Goal: Obtain resource: Download file/media

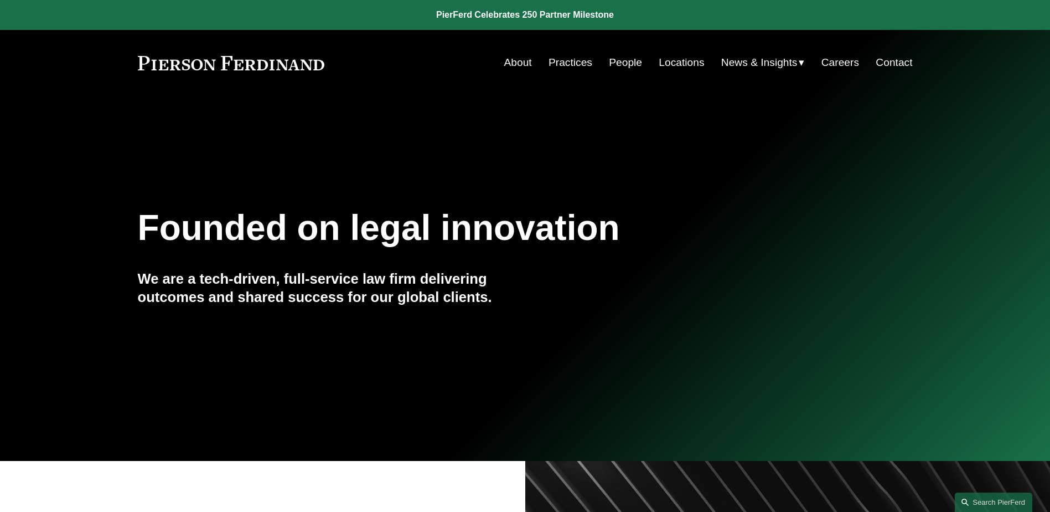
click at [615, 65] on link "People" at bounding box center [625, 62] width 33 height 21
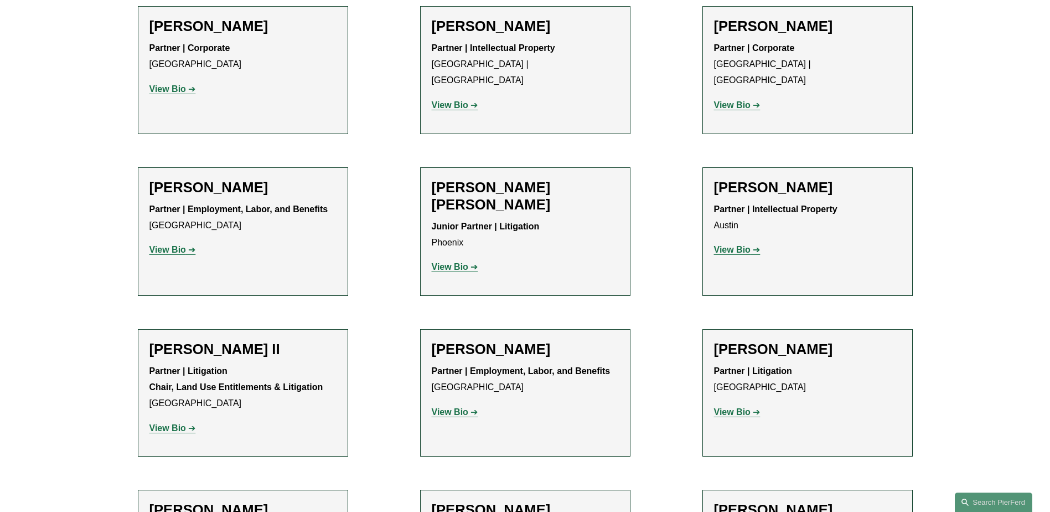
scroll to position [1329, 0]
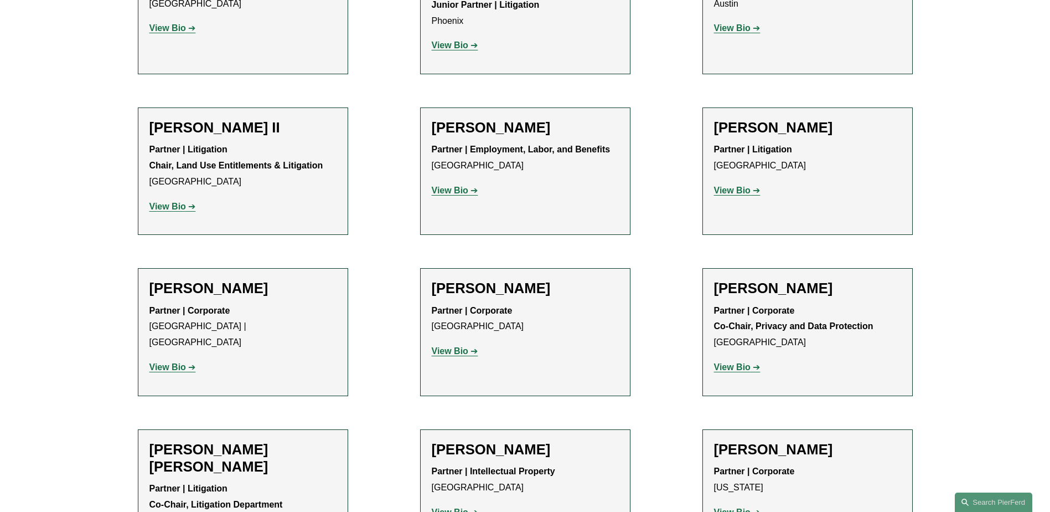
click at [169, 362] on strong "View Bio" at bounding box center [168, 366] width 37 height 9
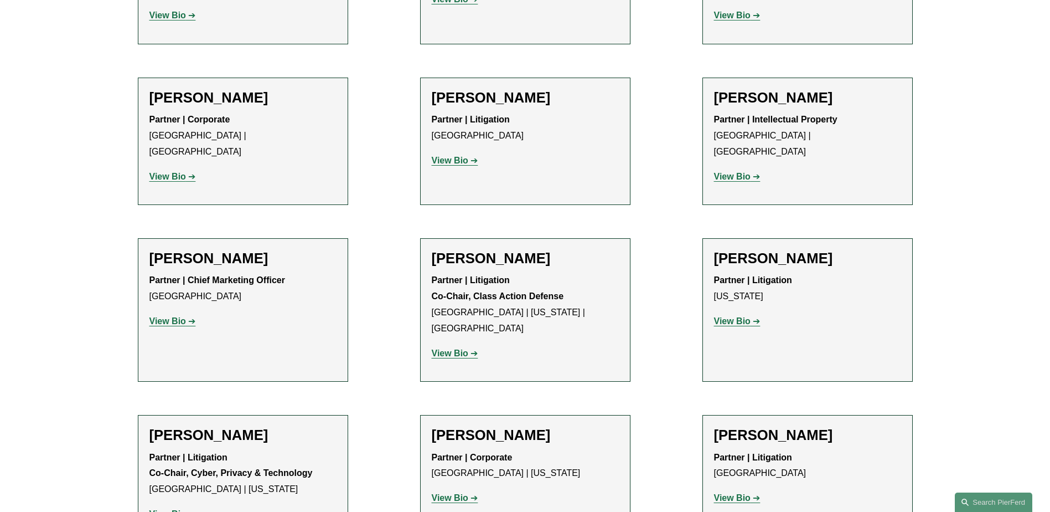
scroll to position [9635, 0]
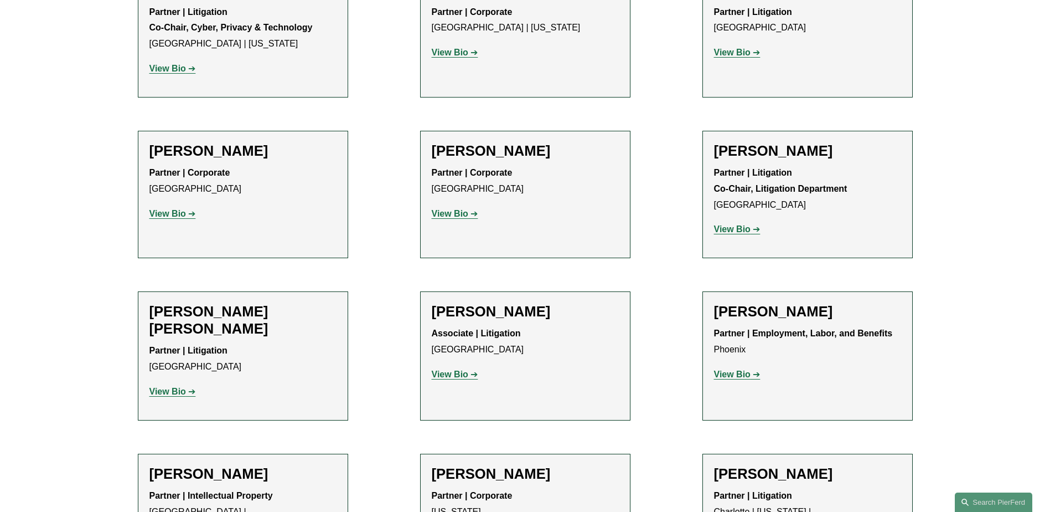
scroll to position [9967, 0]
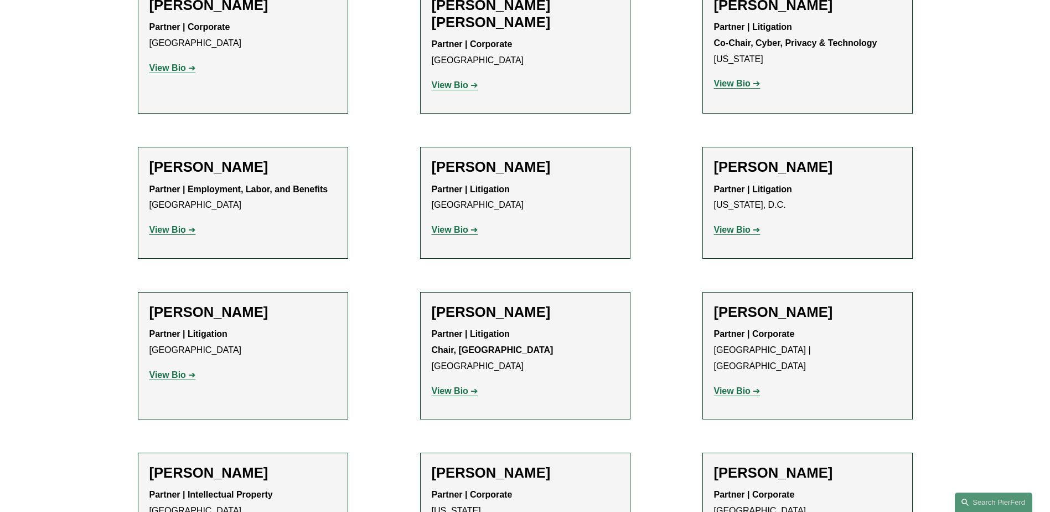
scroll to position [11518, 0]
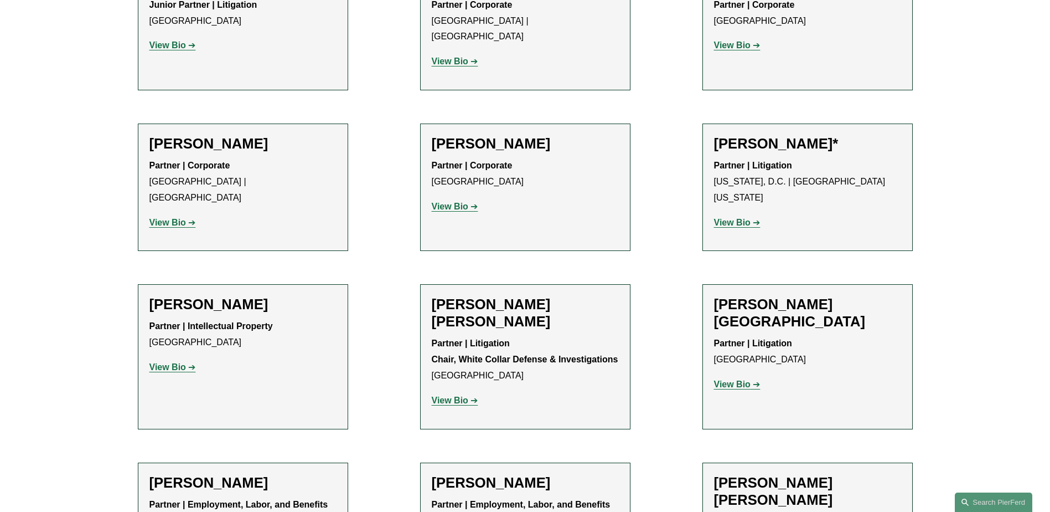
scroll to position [6313, 0]
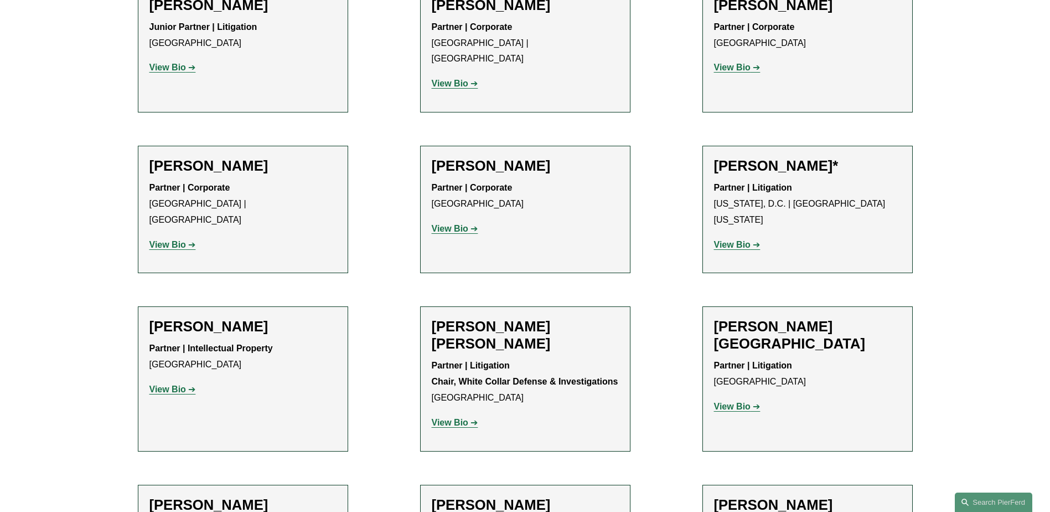
click at [728, 401] on strong "View Bio" at bounding box center [732, 405] width 37 height 9
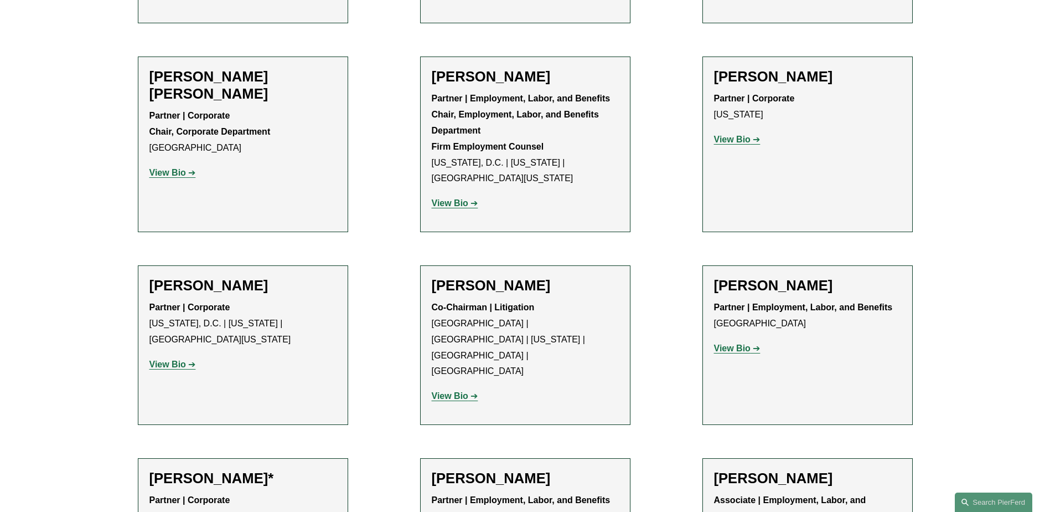
scroll to position [4430, 0]
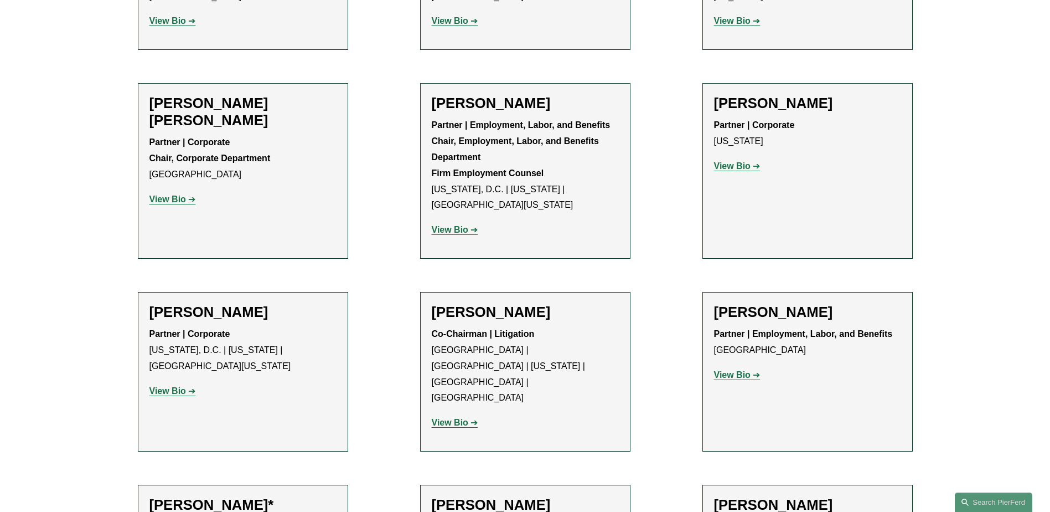
click at [449, 418] on strong "View Bio" at bounding box center [450, 422] width 37 height 9
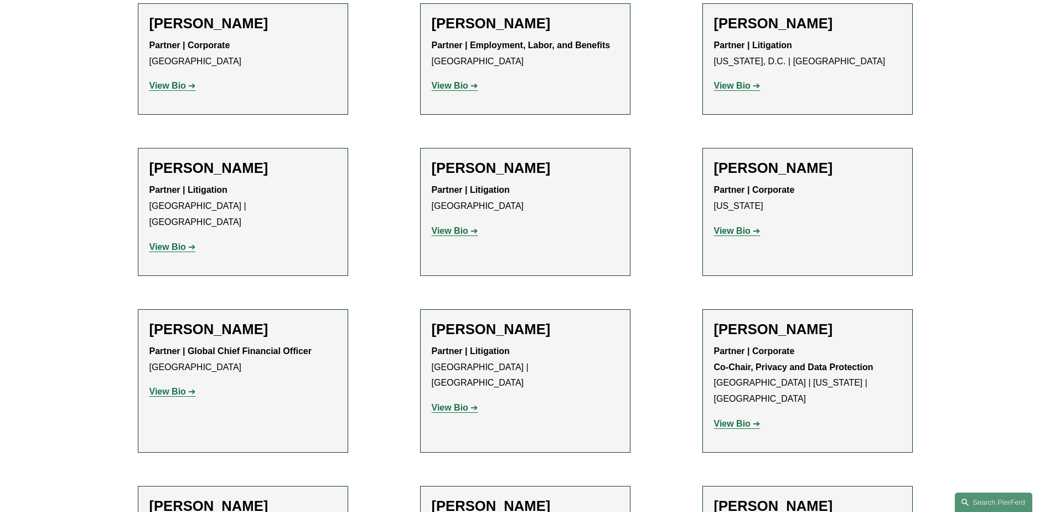
scroll to position [8638, 0]
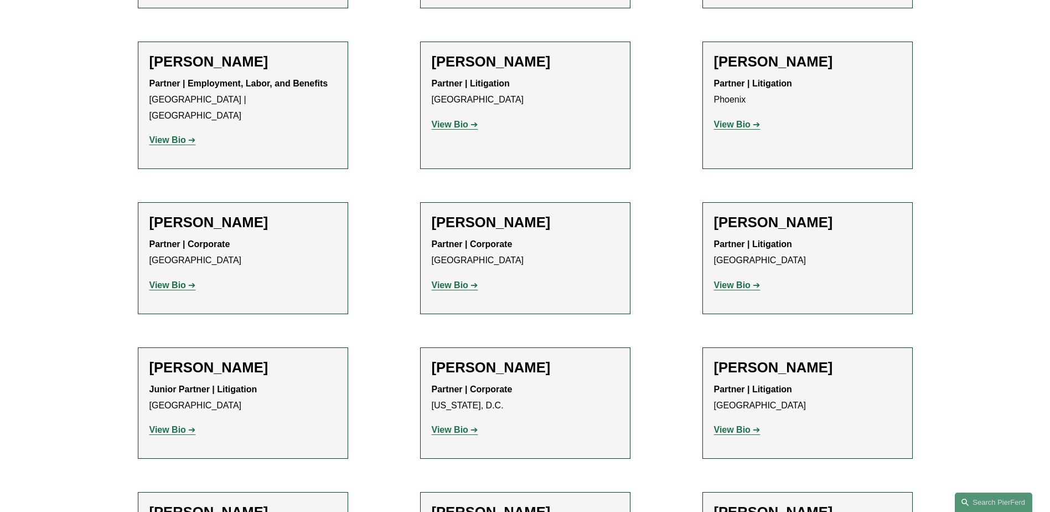
scroll to position [13290, 0]
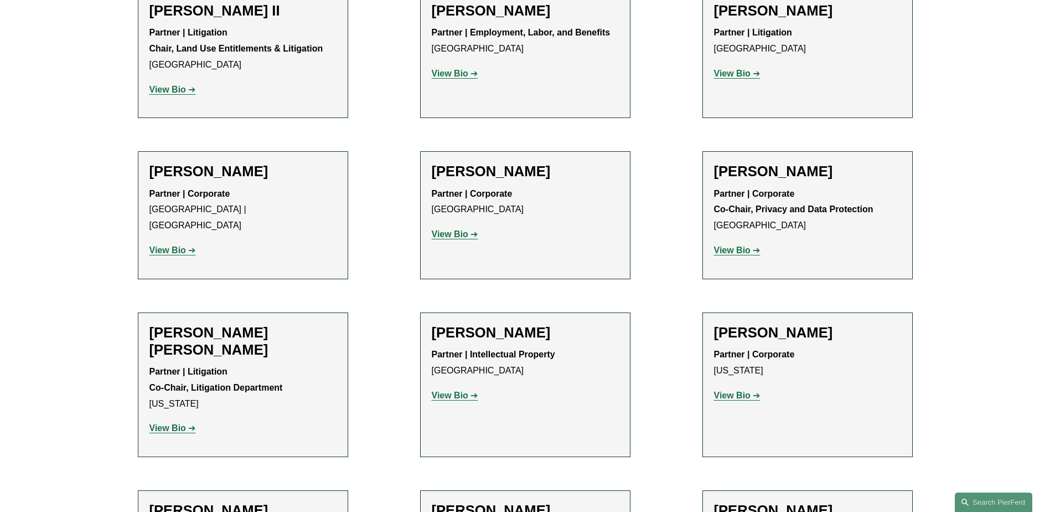
scroll to position [1329, 0]
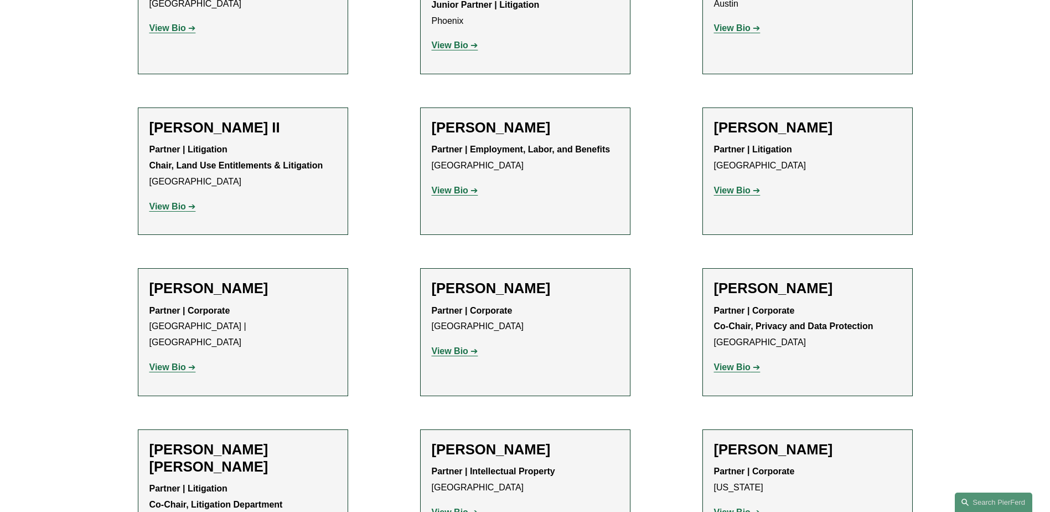
click at [168, 202] on strong "View Bio" at bounding box center [168, 206] width 37 height 9
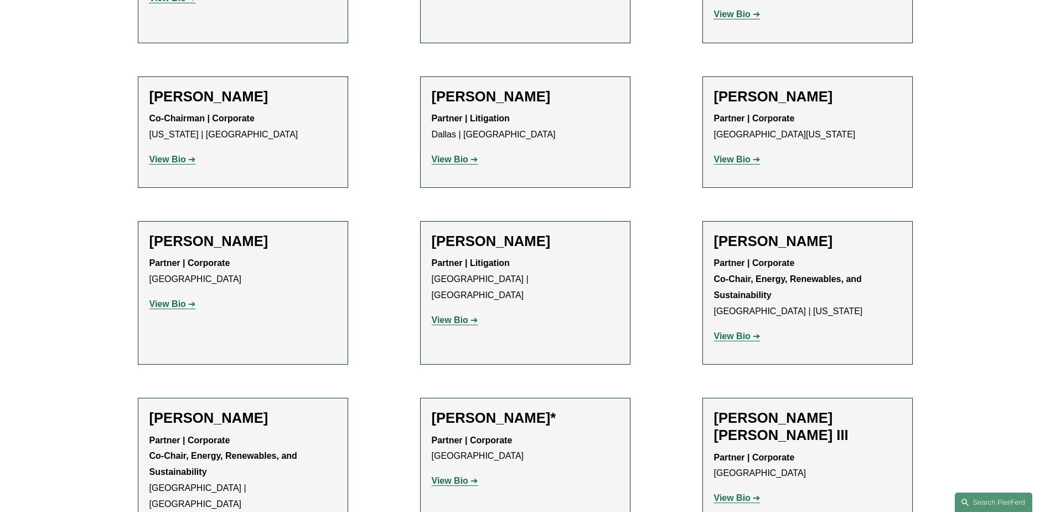
scroll to position [11407, 0]
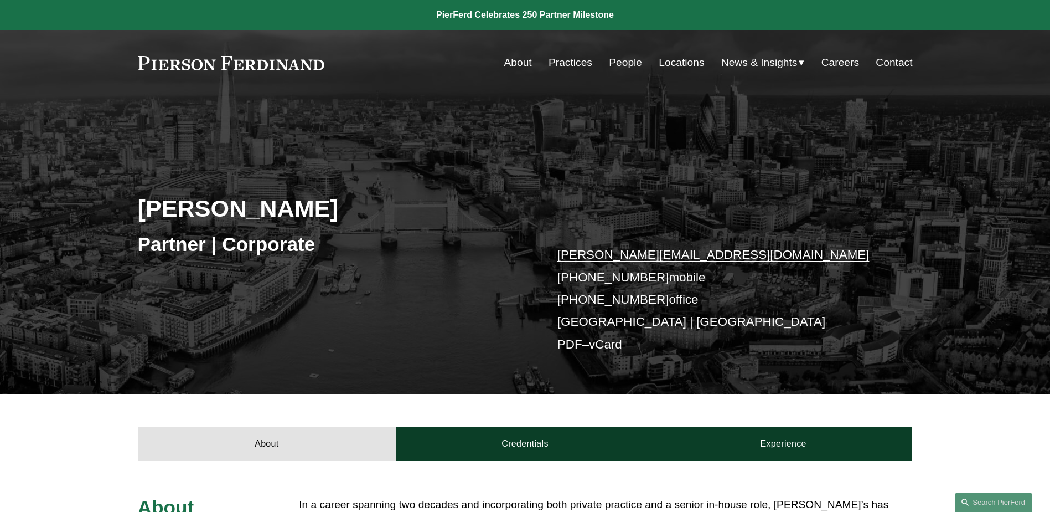
click at [569, 344] on link "PDF" at bounding box center [570, 344] width 25 height 14
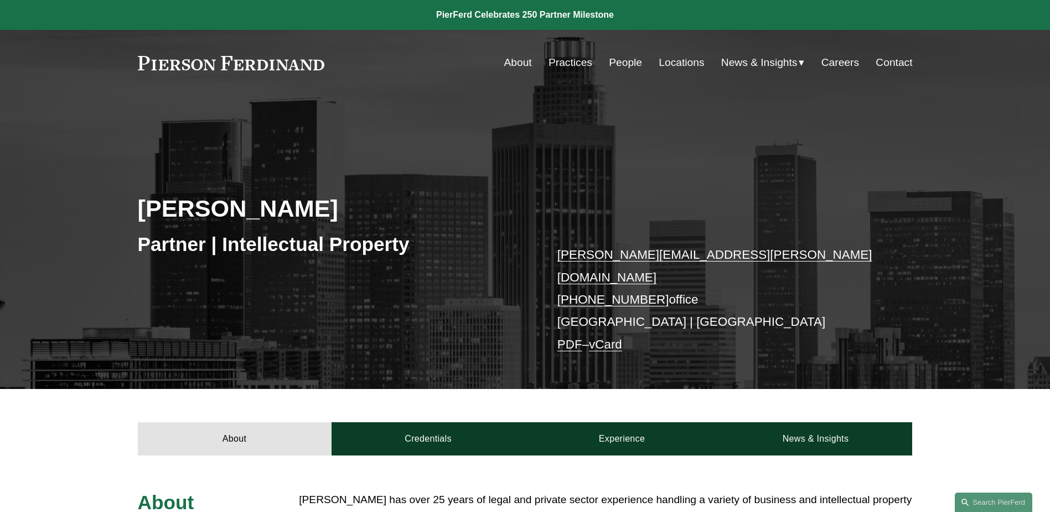
click at [566, 337] on link "PDF" at bounding box center [570, 344] width 25 height 14
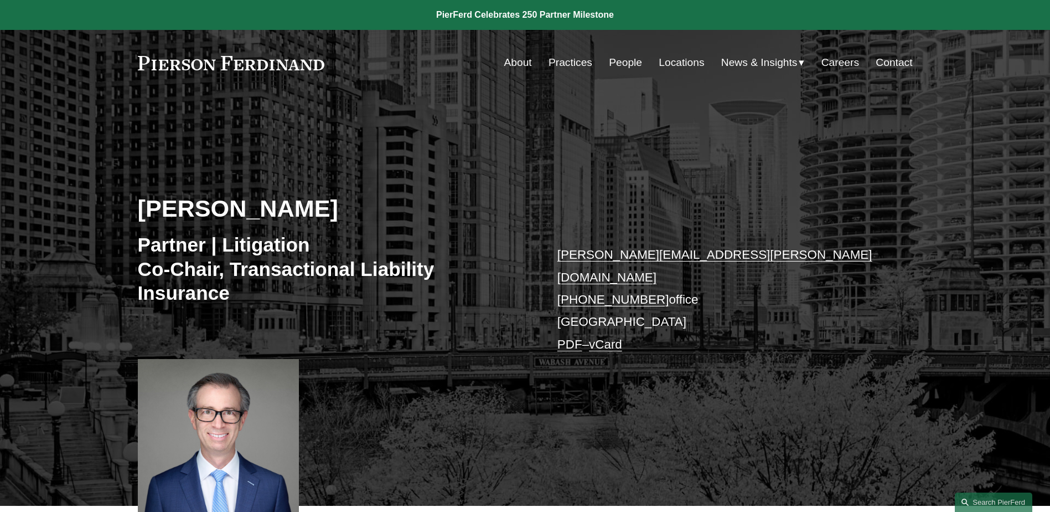
click at [565, 337] on link "PDF" at bounding box center [570, 344] width 25 height 14
click at [568, 337] on link "PDF" at bounding box center [570, 344] width 25 height 14
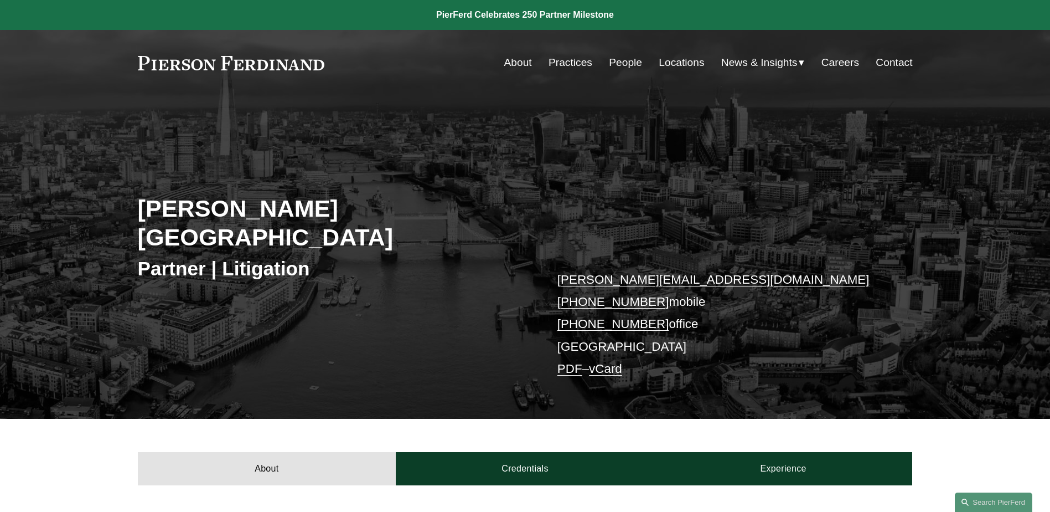
click at [575, 362] on link "PDF" at bounding box center [570, 369] width 25 height 14
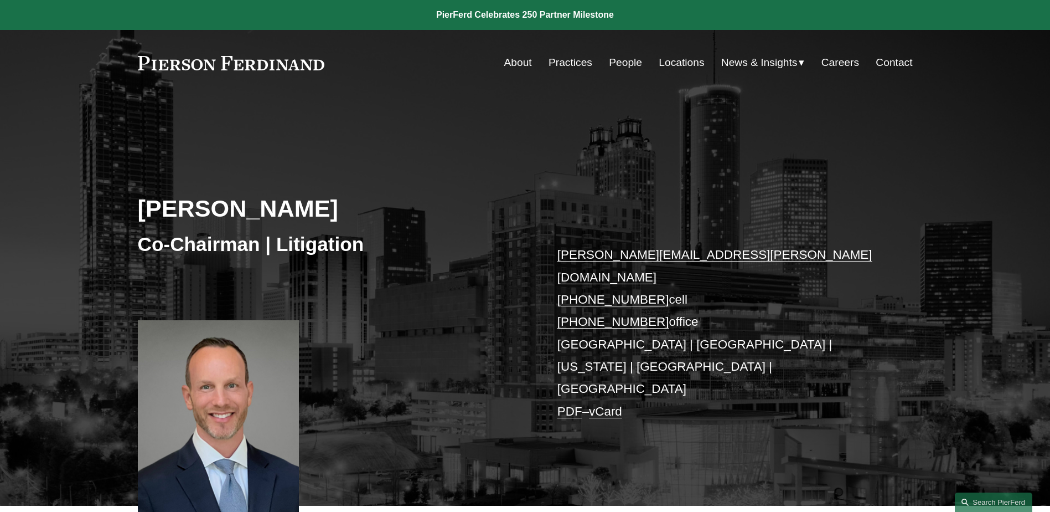
click at [569, 404] on link "PDF" at bounding box center [570, 411] width 25 height 14
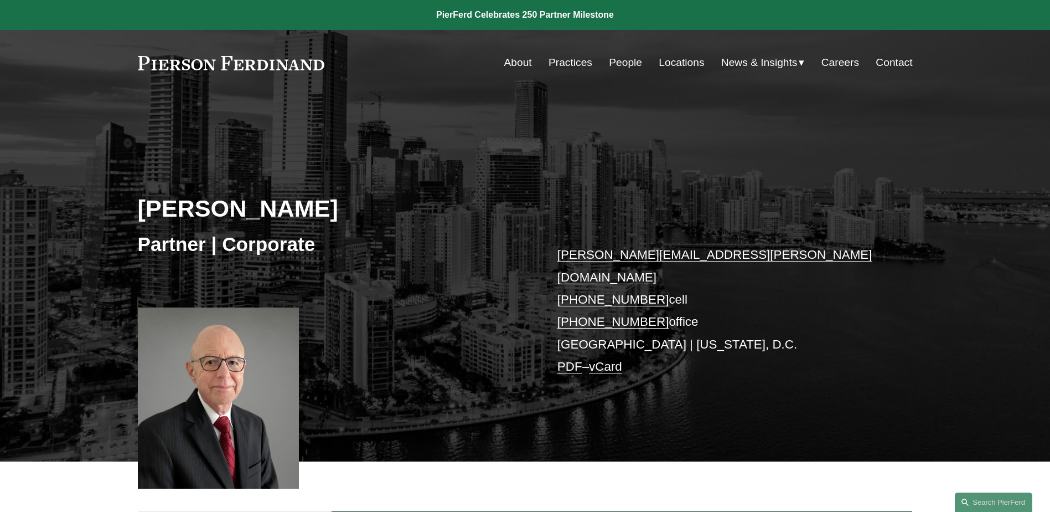
click at [564, 359] on link "PDF" at bounding box center [570, 366] width 25 height 14
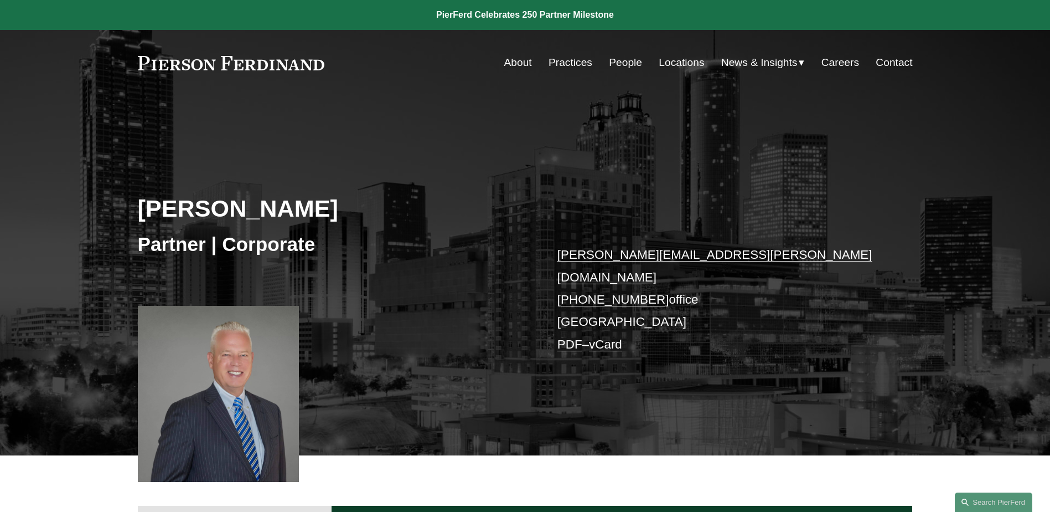
click at [566, 337] on link "PDF" at bounding box center [570, 344] width 25 height 14
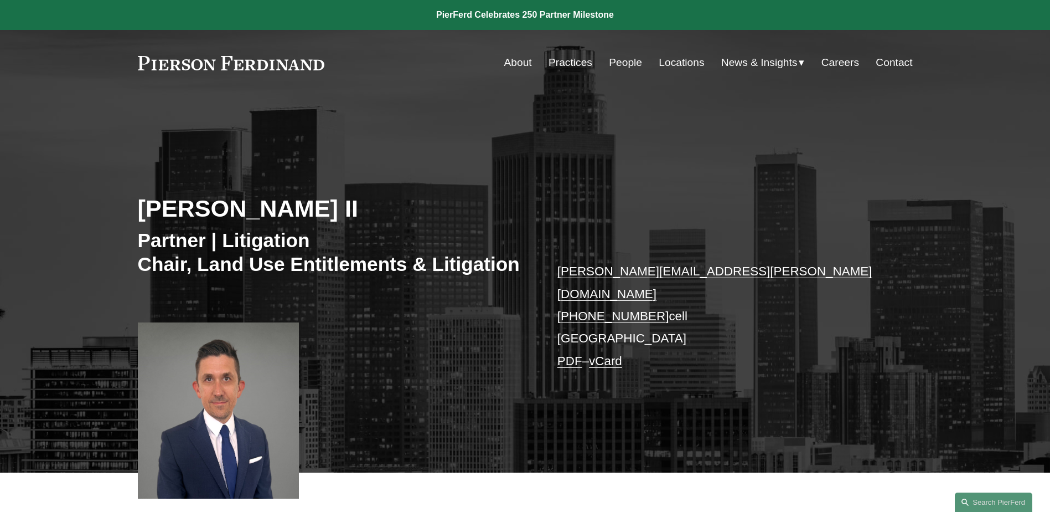
click at [570, 354] on link "PDF" at bounding box center [570, 361] width 25 height 14
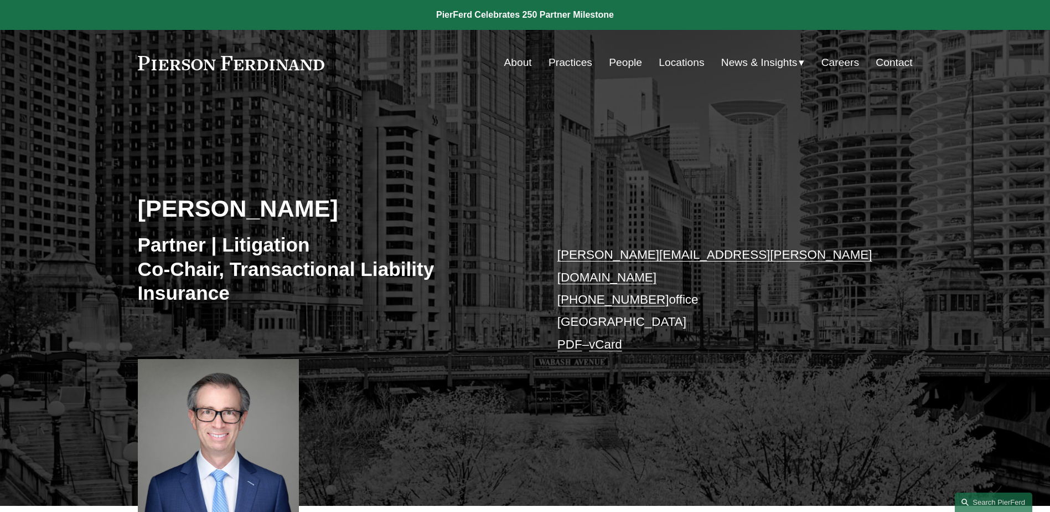
click at [565, 337] on link "PDF" at bounding box center [570, 344] width 25 height 14
